Goal: Check status: Check status

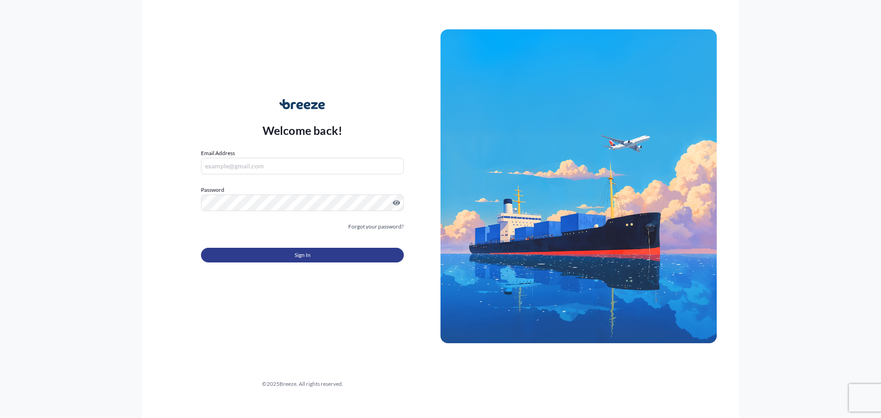
type input "[EMAIL_ADDRESS][DOMAIN_NAME]"
click at [297, 260] on button "Sign In" at bounding box center [302, 255] width 203 height 15
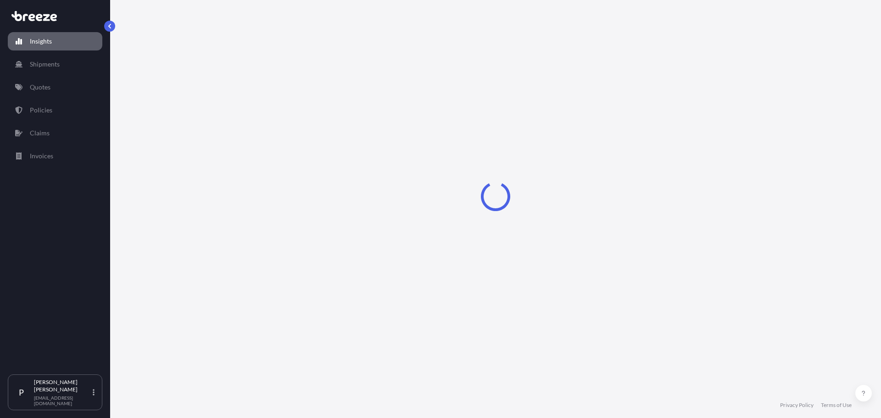
select select "2025"
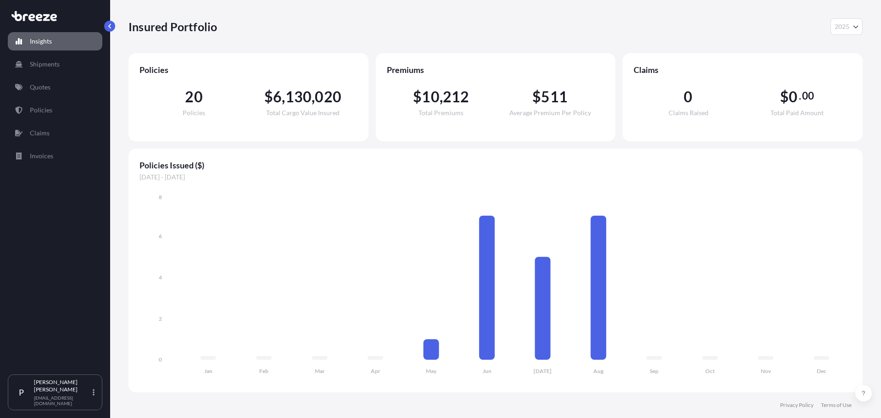
click at [255, 121] on div "20 Policies $ 6 , 130 , 020 Total Cargo Value Insured" at bounding box center [249, 102] width 218 height 55
click at [255, 125] on div "20 Policies $ 6 , 130 , 020 Total Cargo Value Insured" at bounding box center [249, 102] width 218 height 55
click at [244, 108] on div "20 Policies" at bounding box center [194, 102] width 109 height 27
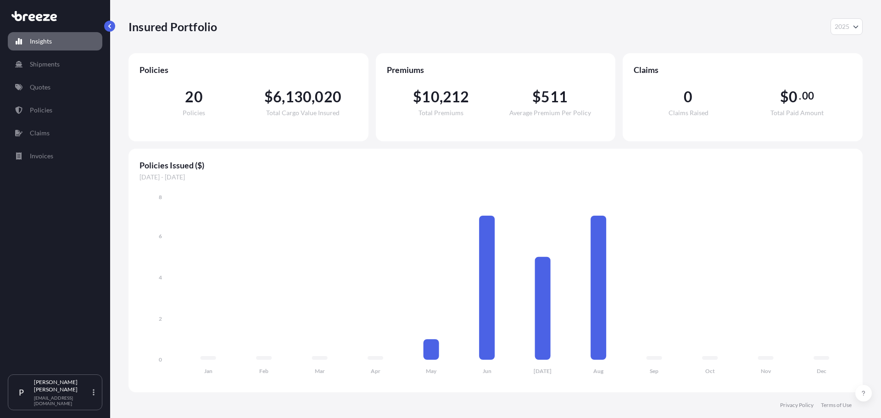
click at [222, 106] on div "20 Policies" at bounding box center [194, 102] width 109 height 27
click at [208, 104] on div "20 Policies" at bounding box center [194, 102] width 109 height 27
click at [197, 99] on span "20" at bounding box center [193, 96] width 17 height 15
click at [207, 87] on div "20 Policies $ 6 , 130 , 020 Total Cargo Value Insured" at bounding box center [249, 102] width 218 height 55
click at [59, 63] on p "Shipments" at bounding box center [45, 64] width 30 height 9
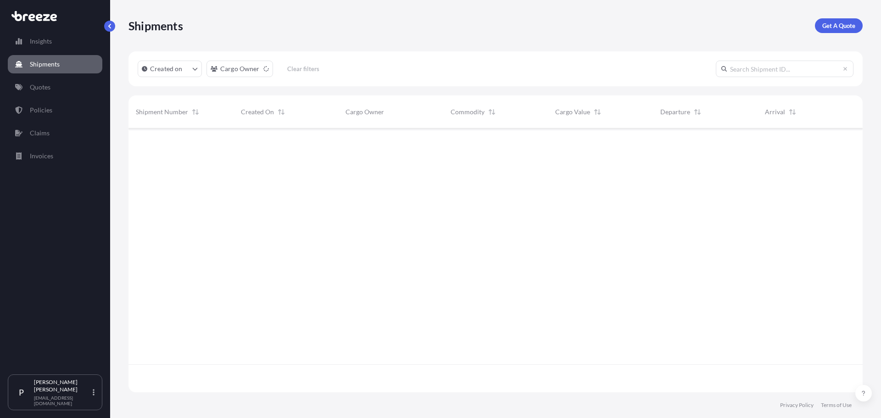
scroll to position [290, 727]
click at [45, 109] on p "Policies" at bounding box center [41, 110] width 22 height 9
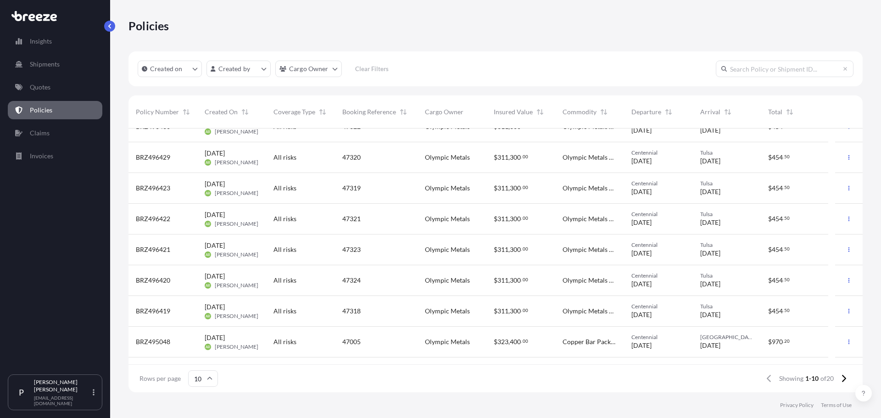
scroll to position [46, 0]
click at [411, 230] on div "47323" at bounding box center [376, 221] width 83 height 31
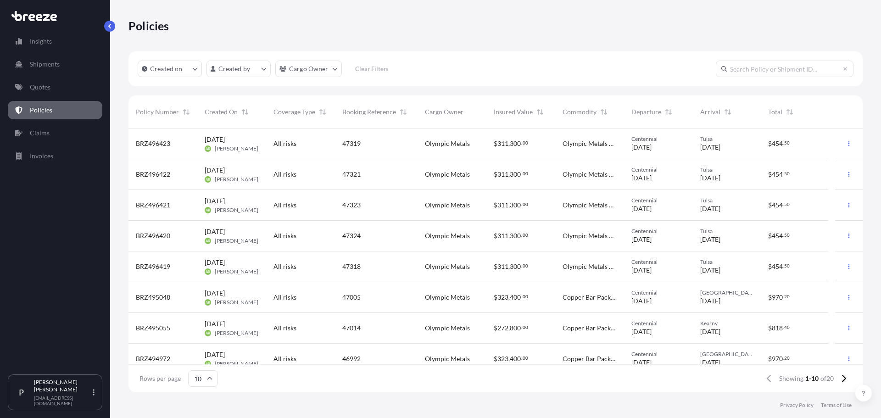
scroll to position [72, 0]
